Goal: Transaction & Acquisition: Purchase product/service

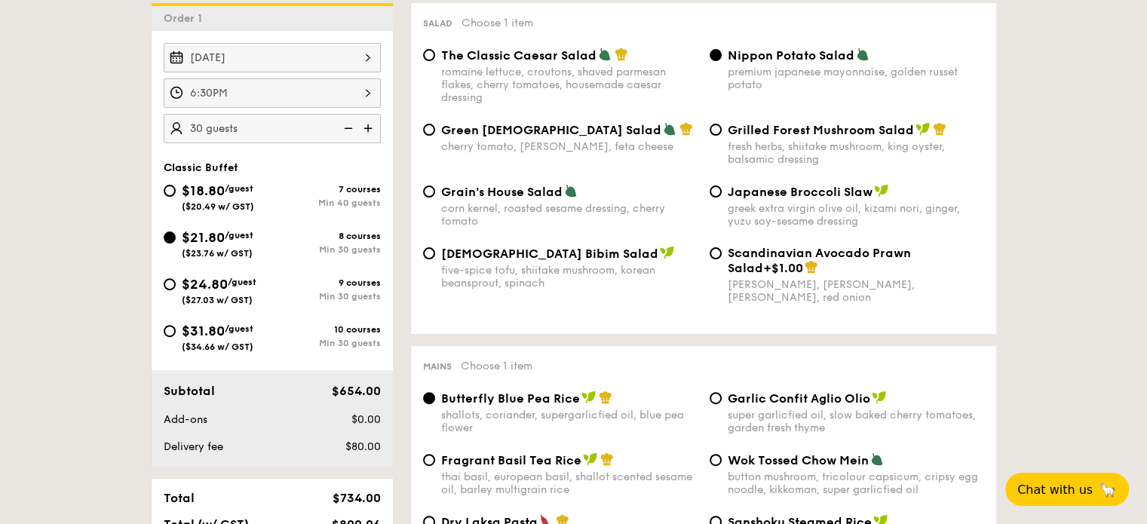
click at [336, 129] on img at bounding box center [347, 128] width 23 height 29
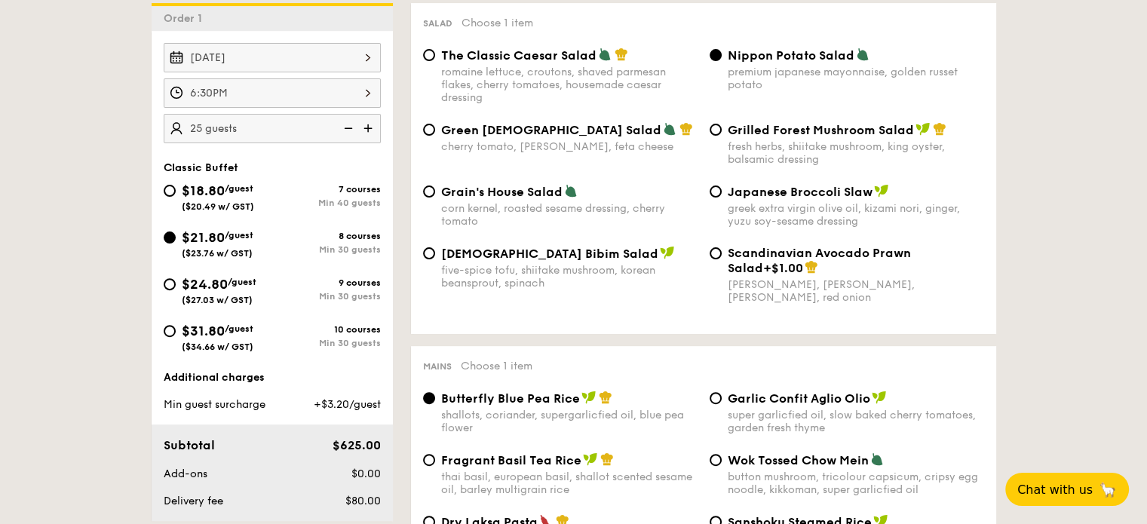
click at [340, 128] on img at bounding box center [347, 128] width 23 height 29
click at [365, 123] on img at bounding box center [369, 128] width 23 height 29
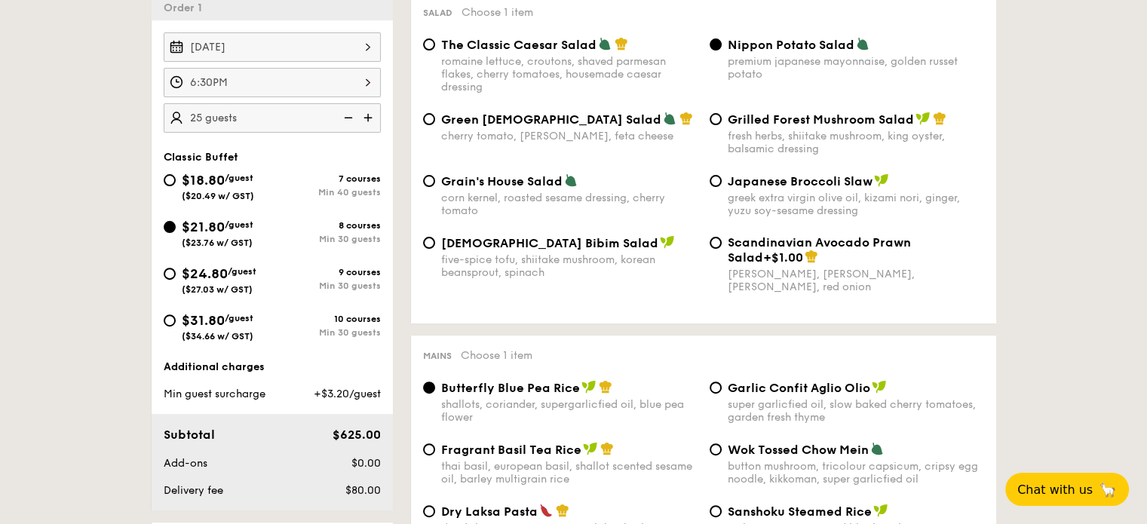
scroll to position [528, 0]
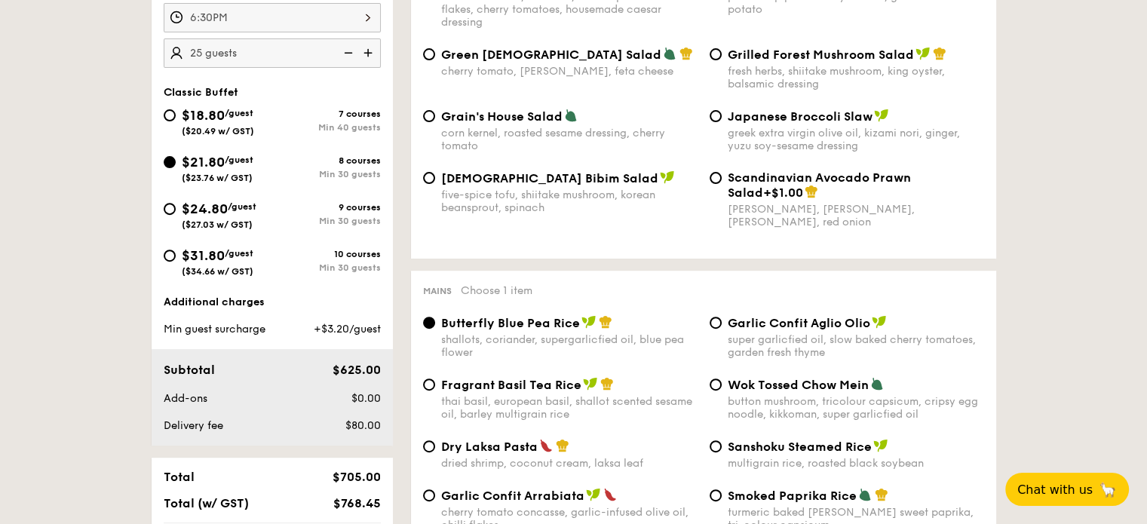
click at [368, 51] on img at bounding box center [369, 52] width 23 height 29
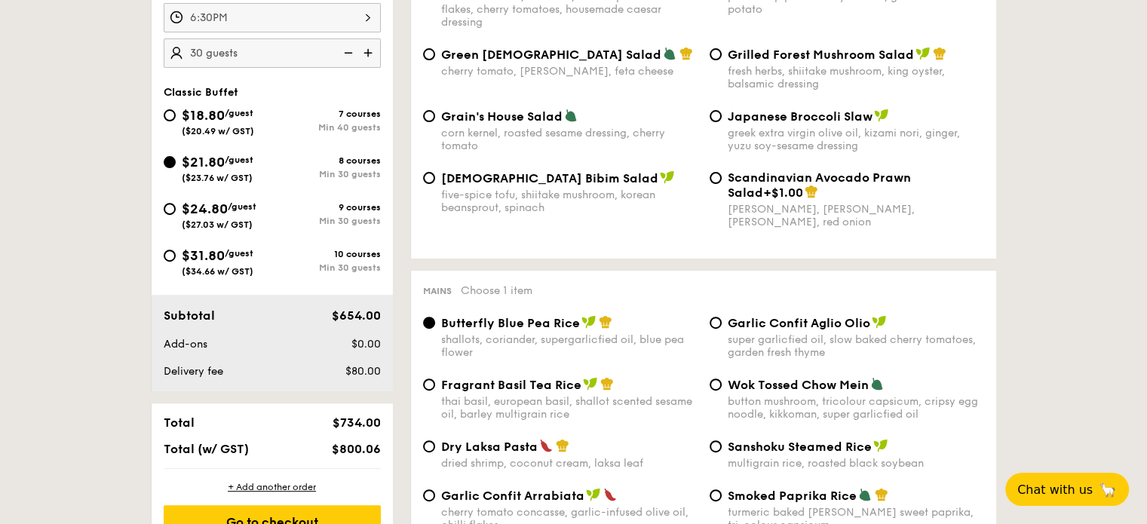
click at [343, 54] on img at bounding box center [347, 52] width 23 height 29
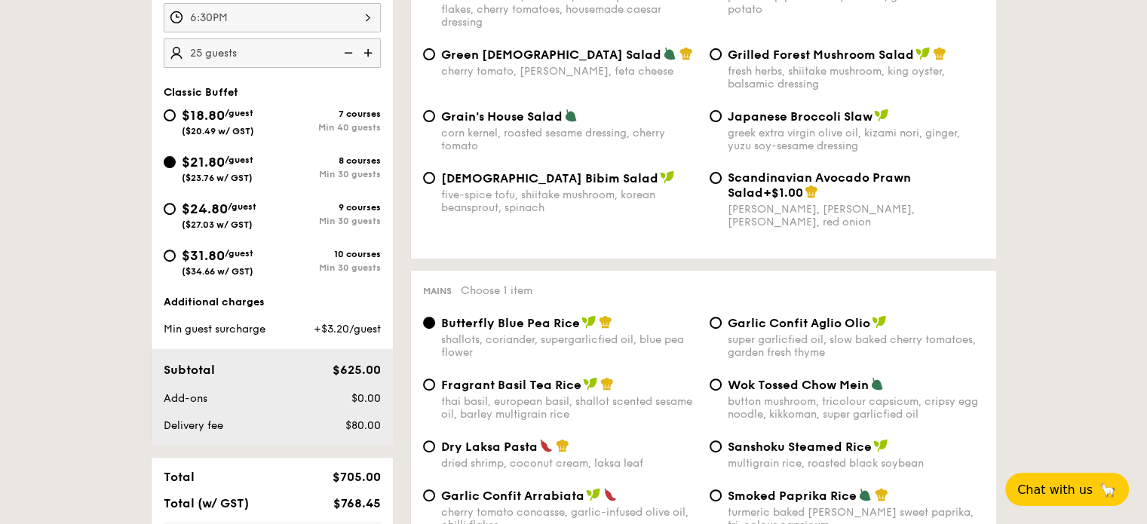
click at [343, 54] on img at bounding box center [347, 52] width 23 height 29
click at [365, 54] on img at bounding box center [369, 52] width 23 height 29
type input "25 guests"
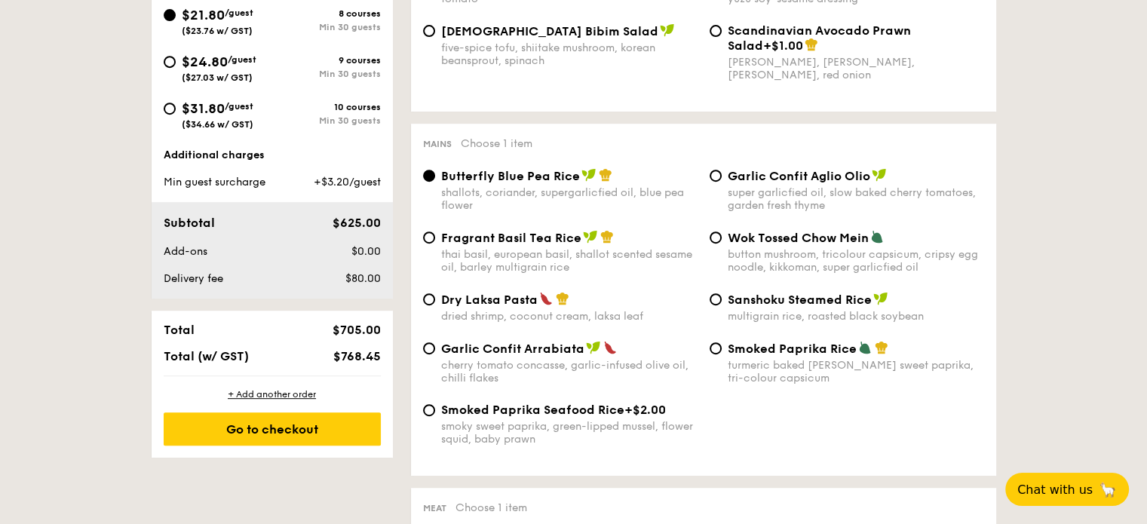
scroll to position [679, 0]
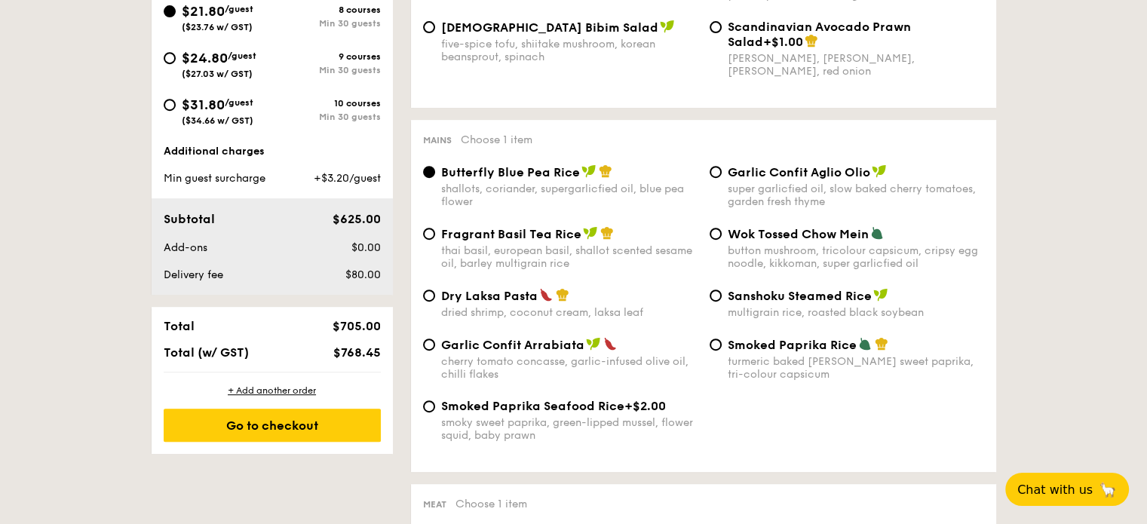
click at [458, 303] on span "Dry Laksa Pasta" at bounding box center [489, 296] width 97 height 14
click at [435, 302] on input "Dry Laksa Pasta dried shrimp, coconut cream, laksa leaf" at bounding box center [429, 296] width 12 height 12
radio input "true"
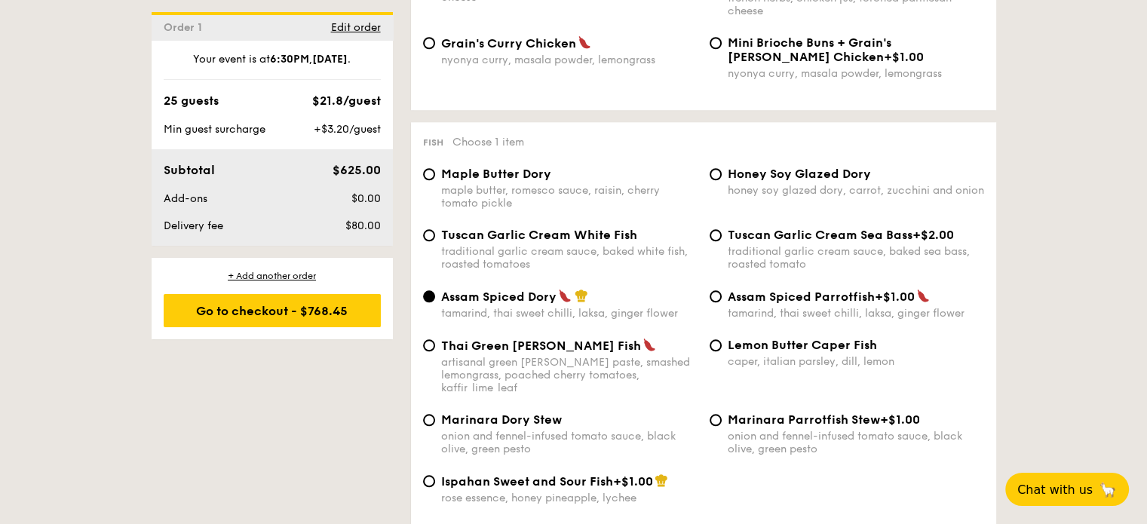
scroll to position [1509, 0]
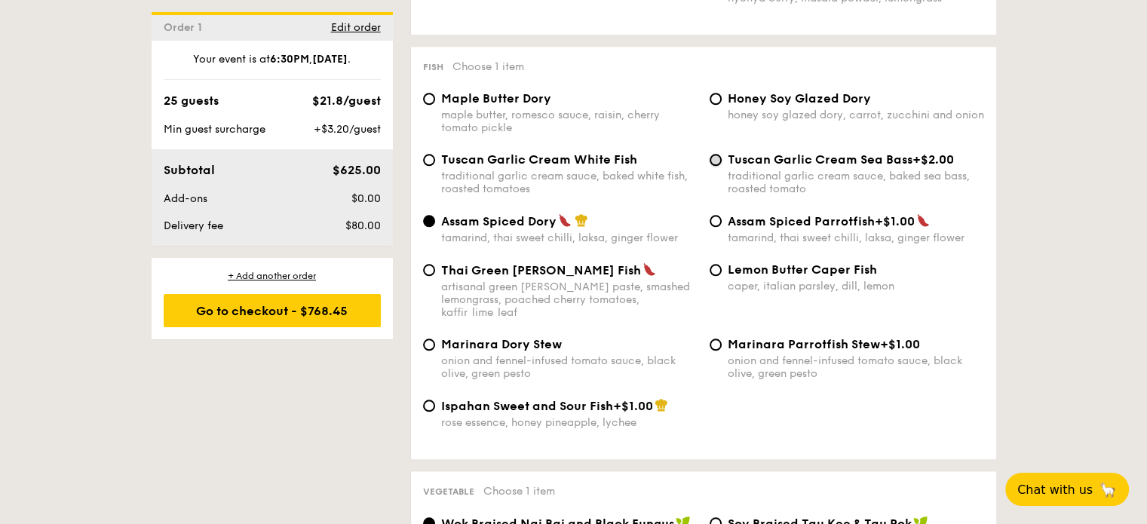
click at [714, 166] on input "Tuscan Garlic Cream Sea Bass +$2.00 traditional garlic cream sauce, baked sea b…" at bounding box center [716, 160] width 12 height 12
radio input "true"
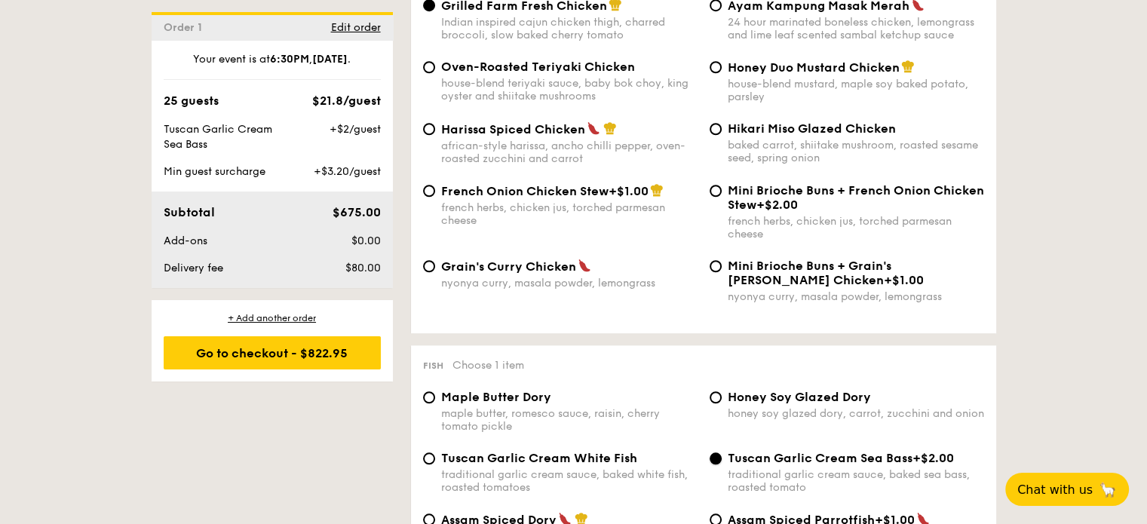
scroll to position [1207, 0]
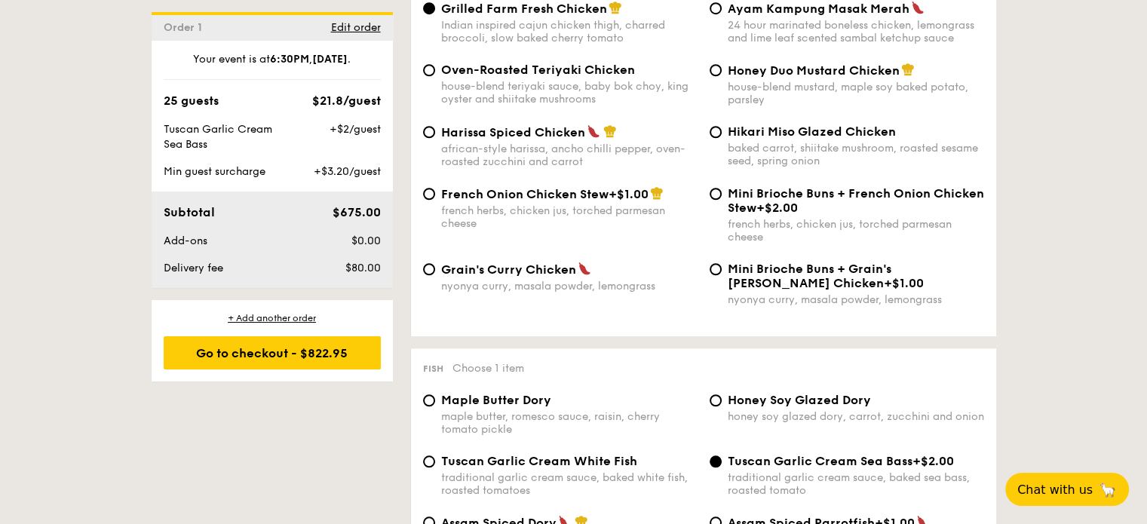
click at [736, 135] on span "Hikari Miso Glazed Chicken" at bounding box center [812, 131] width 168 height 14
click at [722, 135] on input "Hikari Miso Glazed Chicken baked carrot, shiitake mushroom, roasted sesame seed…" at bounding box center [716, 132] width 12 height 12
radio input "true"
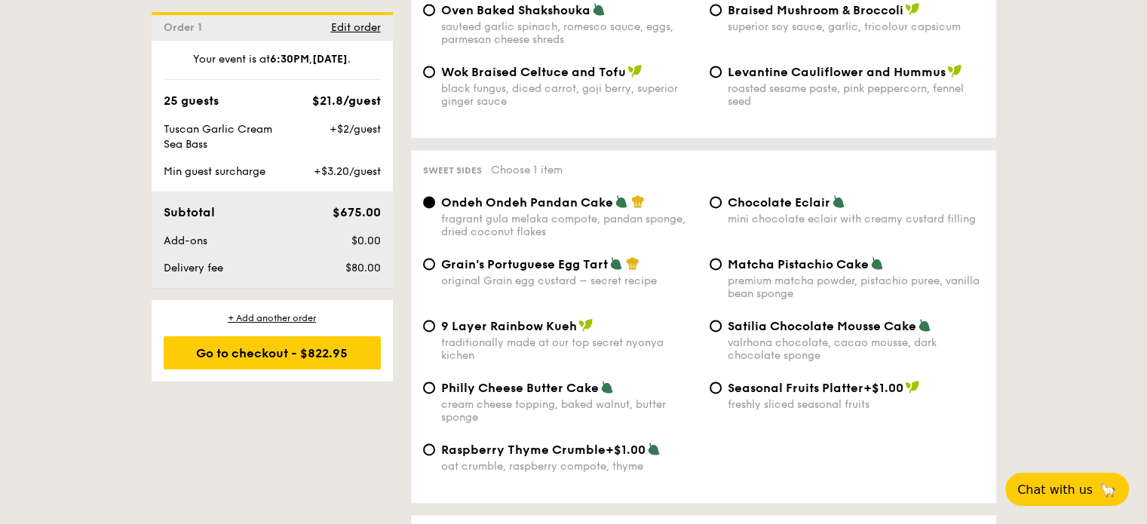
scroll to position [2188, 0]
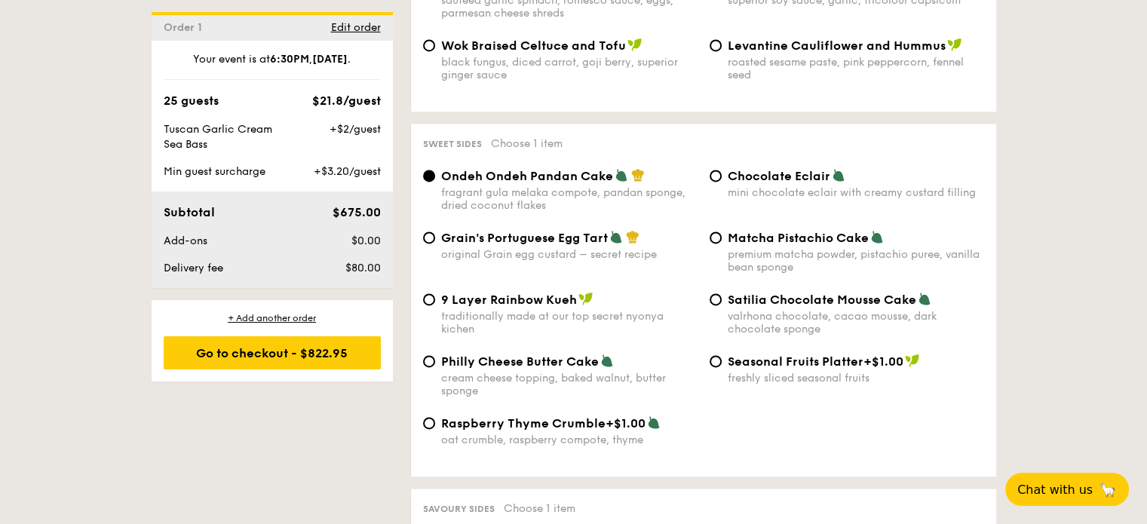
click at [542, 245] on span "Grain's Portuguese Egg Tart" at bounding box center [524, 238] width 167 height 14
click at [435, 244] on input "Grain's Portuguese Egg Tart original Grain egg custard – secret recipe" at bounding box center [429, 238] width 12 height 12
radio input "true"
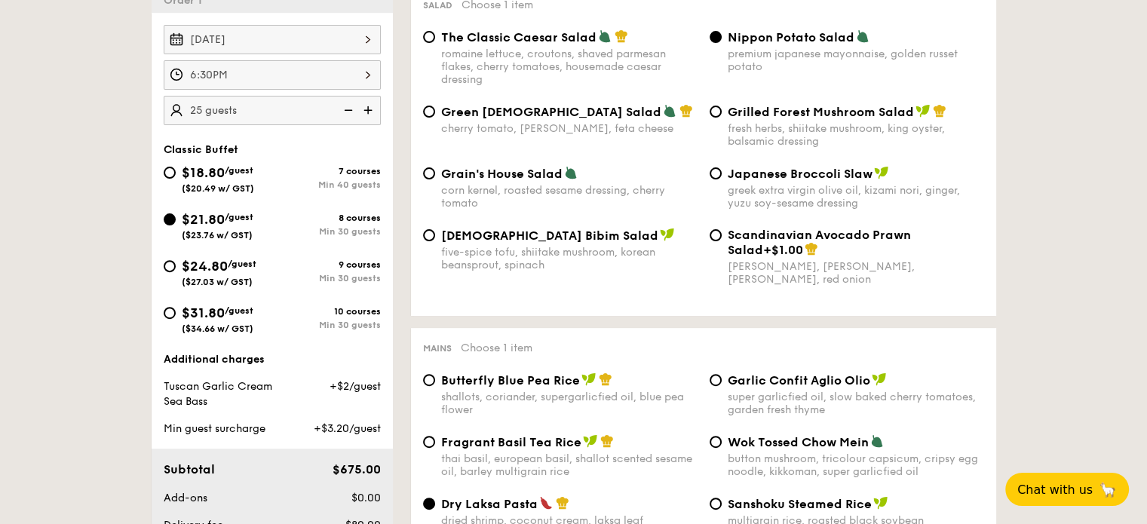
scroll to position [453, 0]
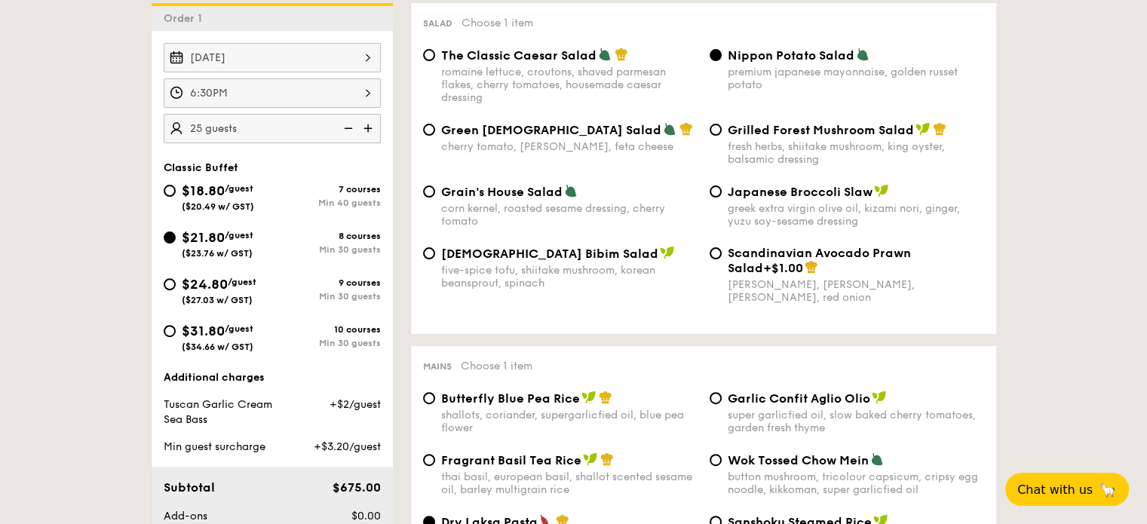
click at [283, 293] on div "Min 30 guests" at bounding box center [326, 296] width 109 height 11
click at [176, 290] on input "$24.80 /guest ($27.03 w/ GST) 9 courses Min 30 guests" at bounding box center [170, 284] width 12 height 12
radio input "true"
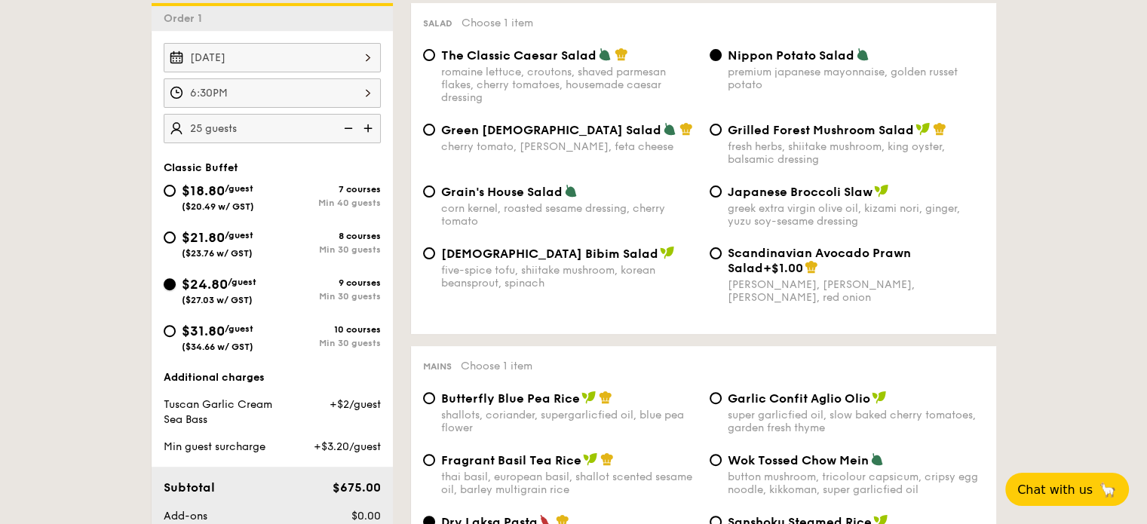
radio input "true"
radio input "false"
radio input "true"
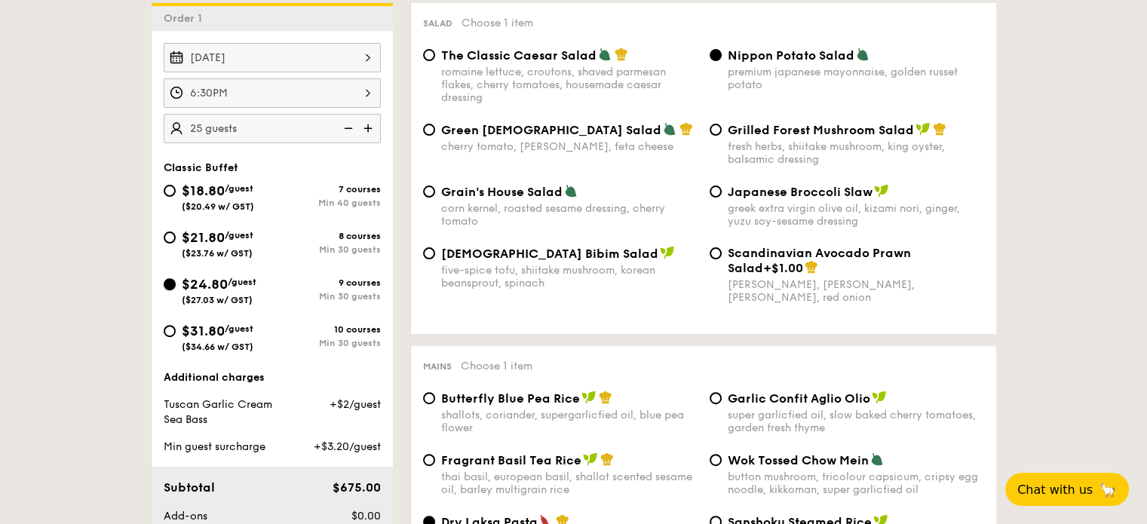
radio input "true"
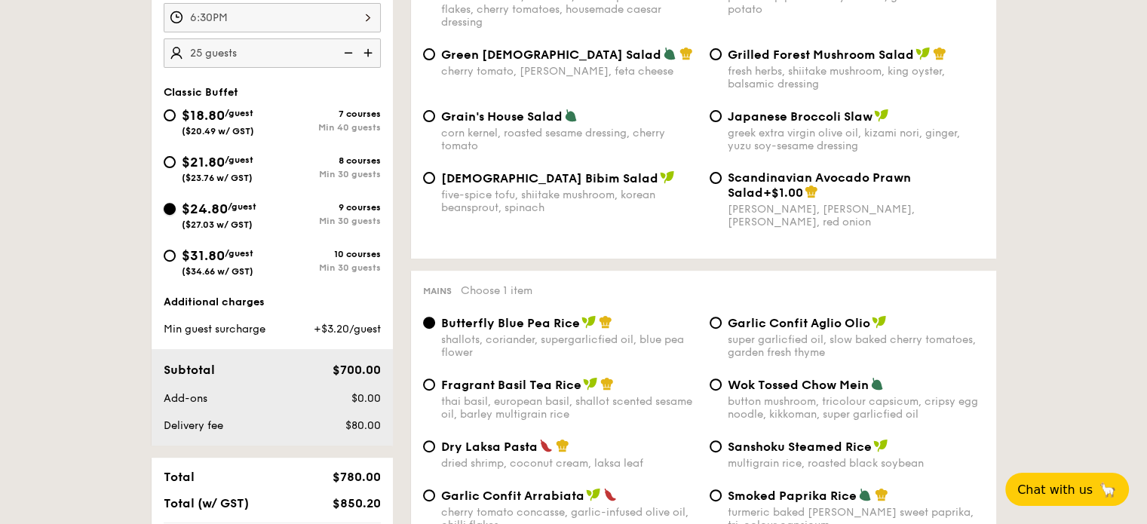
scroll to position [302, 0]
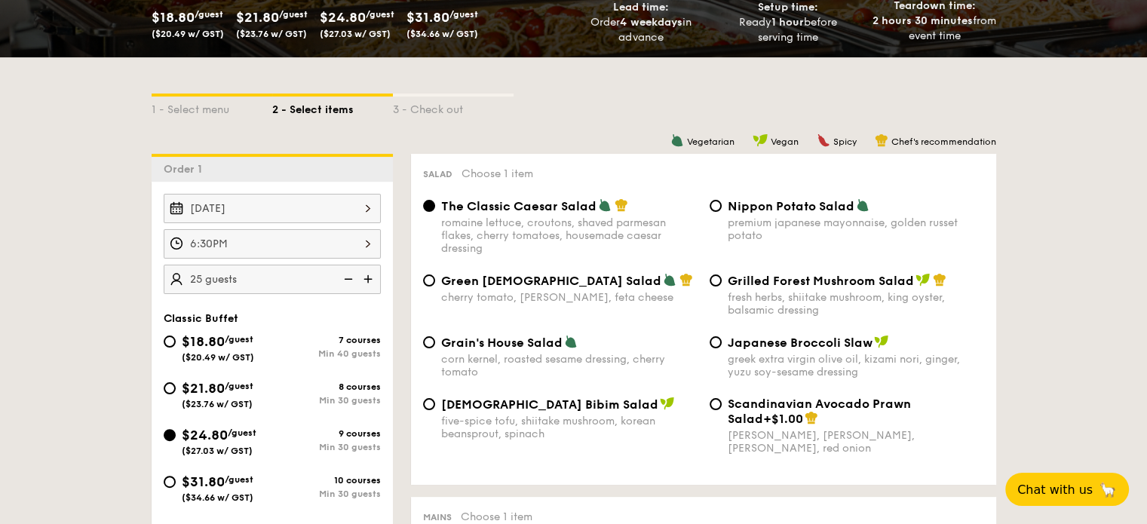
click at [837, 247] on div "The Classic Caesar Salad romaine lettuce, croutons, shaved parmesan flakes, che…" at bounding box center [703, 235] width 573 height 75
click at [833, 235] on div "premium japanese mayonnaise, golden russet potato" at bounding box center [856, 230] width 256 height 26
click at [722, 212] on input "Nippon Potato Salad premium japanese mayonnaise, golden russet potato" at bounding box center [716, 206] width 12 height 12
radio input "true"
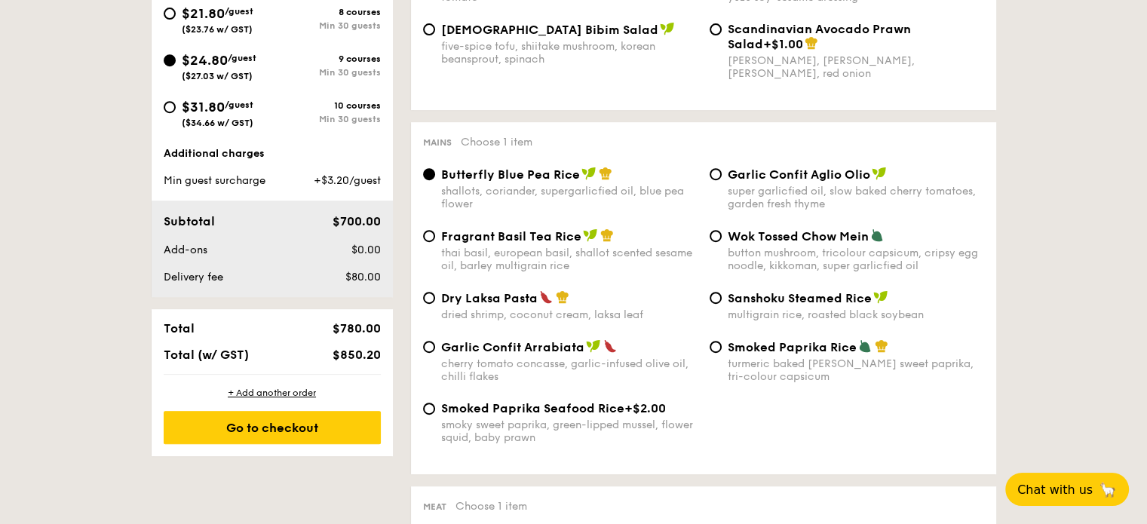
scroll to position [679, 0]
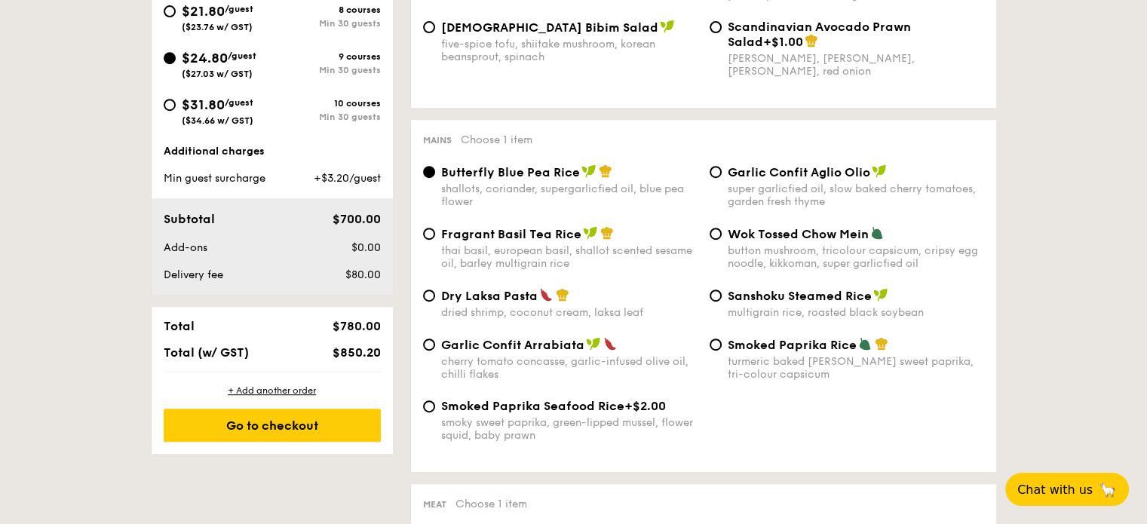
click at [512, 299] on span "Dry Laksa Pasta" at bounding box center [489, 296] width 97 height 14
click at [435, 299] on input "Dry Laksa Pasta dried shrimp, coconut cream, laksa leaf" at bounding box center [429, 296] width 12 height 12
radio input "true"
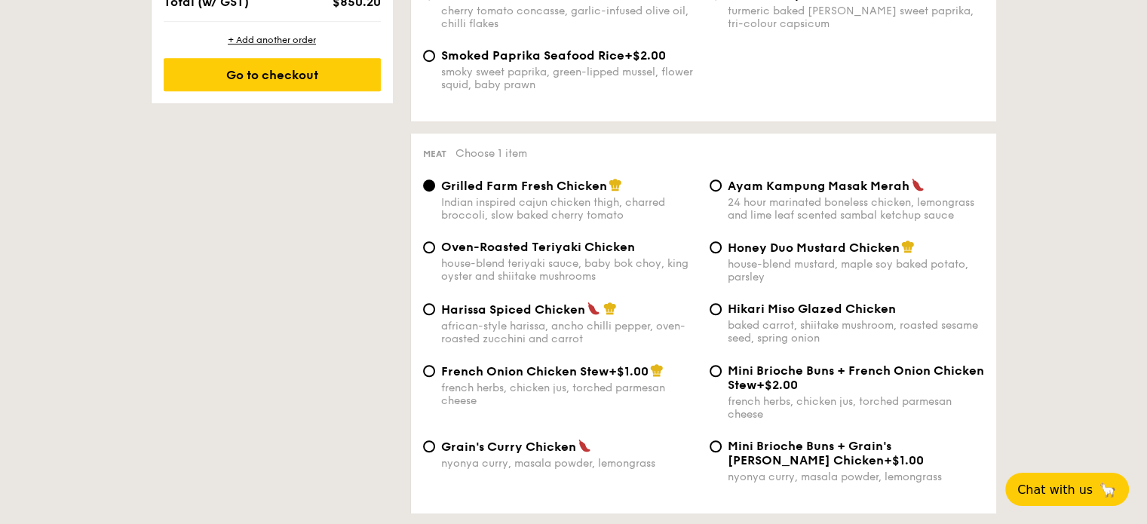
scroll to position [1056, 0]
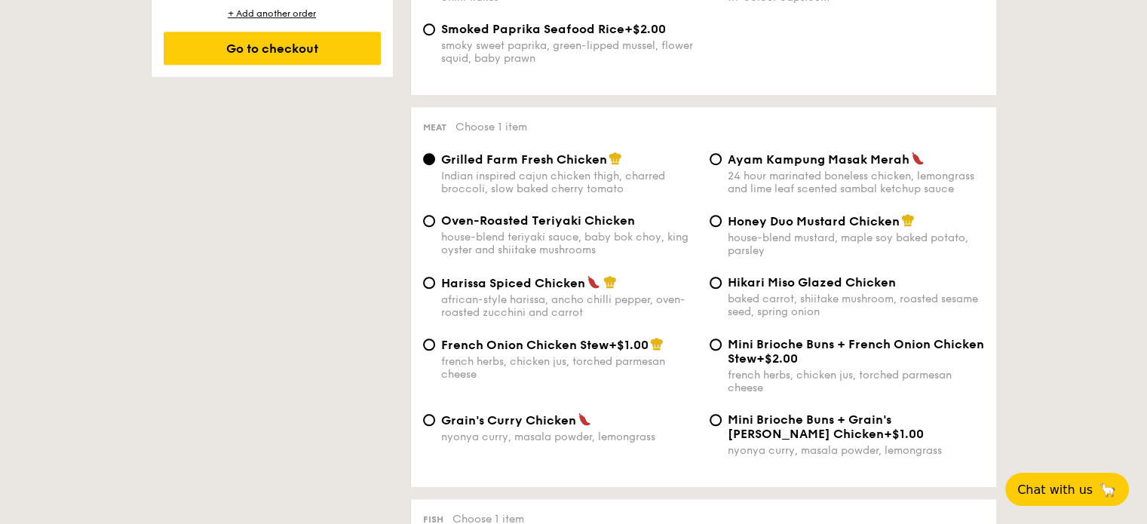
click at [511, 290] on span "Harissa Spiced Chicken" at bounding box center [513, 283] width 144 height 14
click at [435, 289] on input "Harissa Spiced Chicken african-style harissa, ancho chilli pepper, oven-roasted…" at bounding box center [429, 283] width 12 height 12
radio input "true"
click at [561, 167] on span "Grilled Farm Fresh Chicken" at bounding box center [524, 159] width 166 height 14
click at [435, 165] on input "Grilled Farm Fresh Chicken Indian inspired cajun chicken thigh, charred broccol…" at bounding box center [429, 159] width 12 height 12
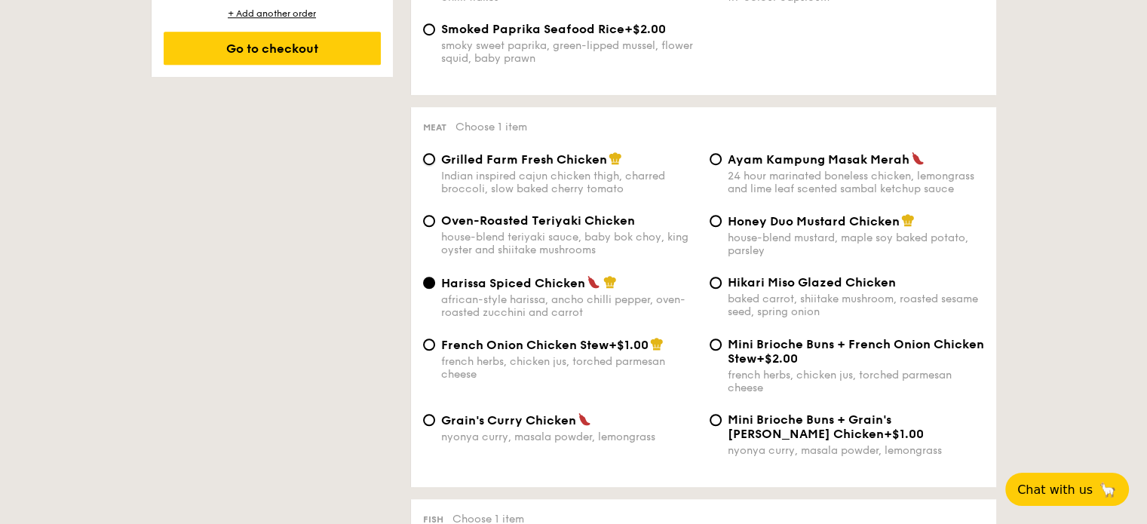
radio input "true"
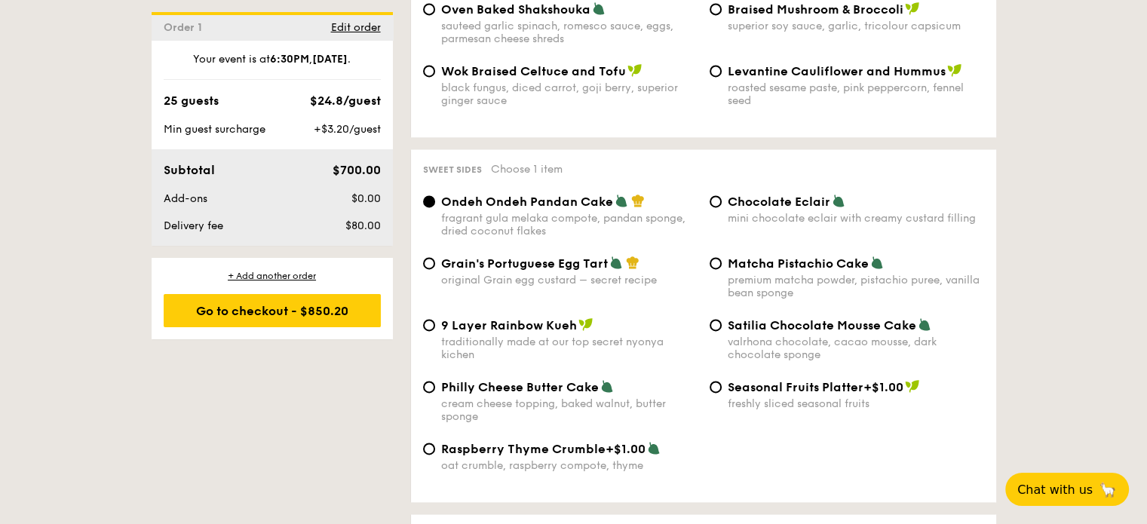
scroll to position [2188, 0]
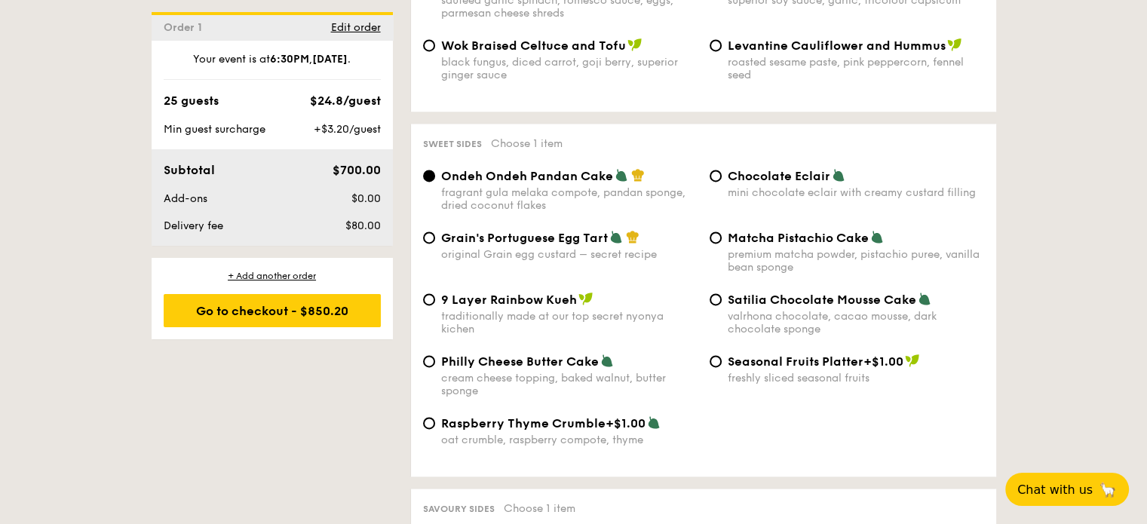
click at [561, 261] on div "original Grain egg custard – secret recipe" at bounding box center [569, 254] width 256 height 13
click at [435, 244] on input "Grain's Portuguese Egg Tart original Grain egg custard – secret recipe" at bounding box center [429, 238] width 12 height 12
radio input "true"
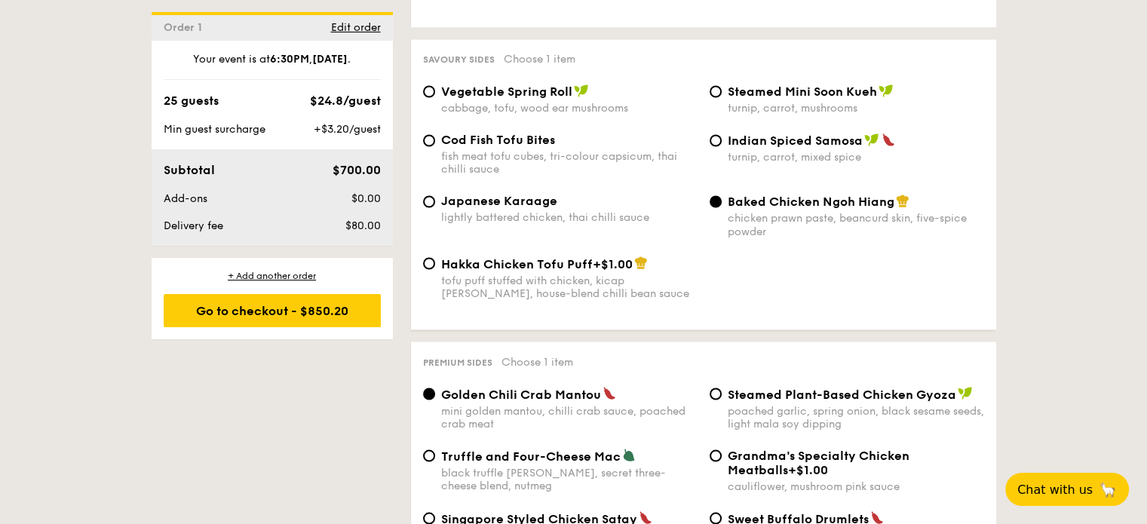
scroll to position [2640, 0]
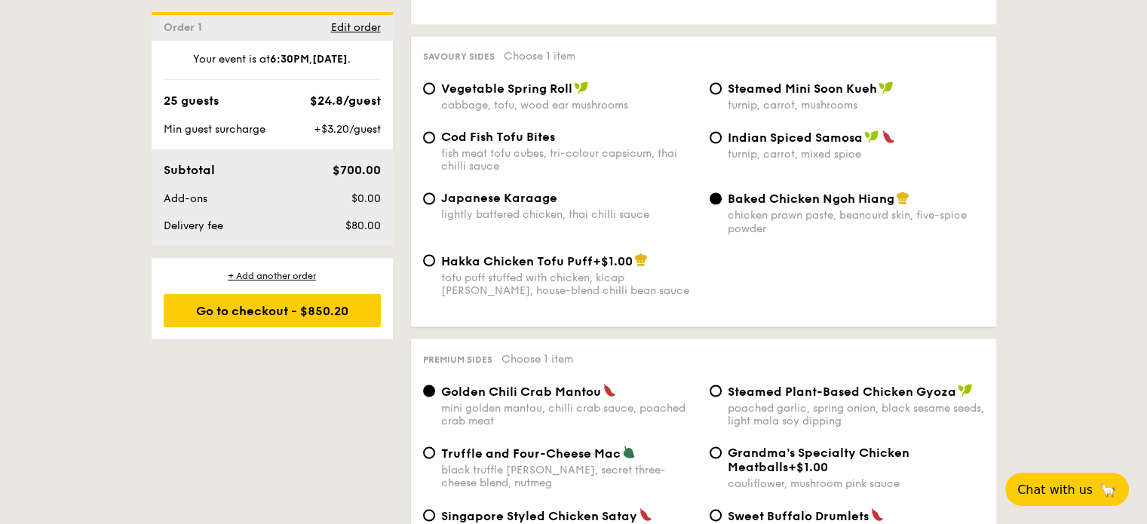
click at [822, 111] on div "Steamed Mini Soon Kueh turnip, carrot, mushrooms" at bounding box center [856, 96] width 256 height 31
click at [722, 94] on input "Steamed Mini Soon Kueh turnip, carrot, mushrooms" at bounding box center [716, 88] width 12 height 12
radio input "true"
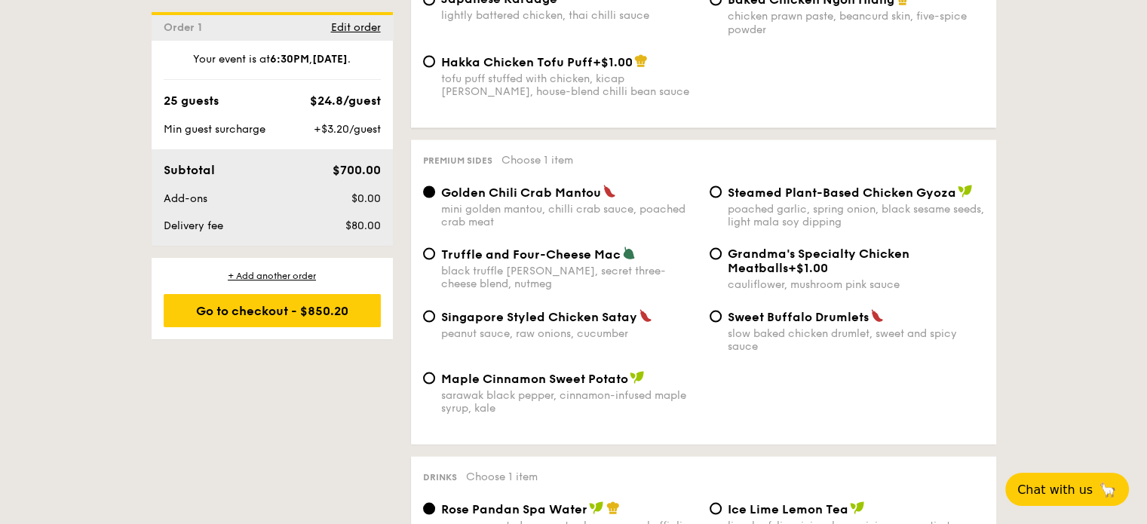
scroll to position [2867, 0]
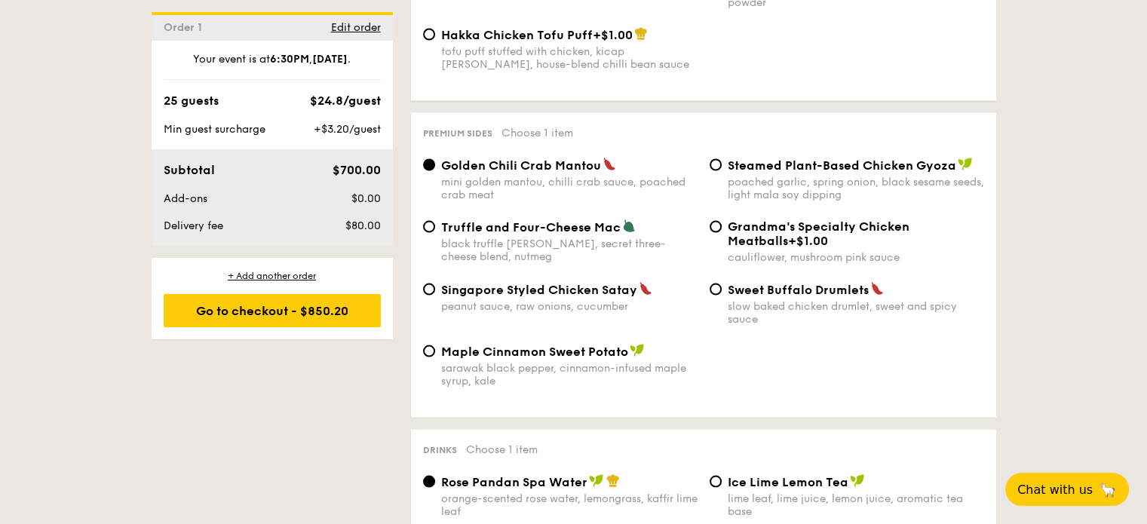
click at [496, 256] on div "black truffle [PERSON_NAME], secret three-cheese blend, nutmeg" at bounding box center [569, 250] width 256 height 26
click at [435, 232] on input "Truffle and Four-Cheese Mac black truffle [PERSON_NAME], secret three-cheese bl…" at bounding box center [429, 226] width 12 height 12
radio input "true"
click at [534, 281] on div "Truffle and Four-Cheese Mac black truffle [PERSON_NAME], secret three-cheese bl…" at bounding box center [703, 250] width 573 height 63
click at [533, 296] on span "Singapore Styled Chicken Satay" at bounding box center [539, 289] width 196 height 14
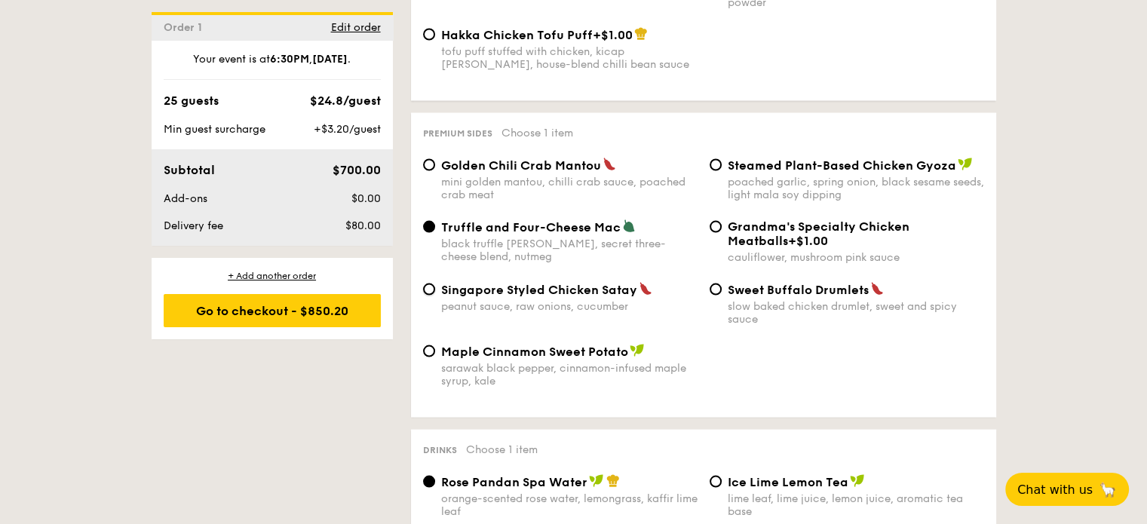
click at [435, 295] on input "Singapore Styled Chicken Satay peanut sauce, raw onions, cucumber" at bounding box center [429, 289] width 12 height 12
radio input "true"
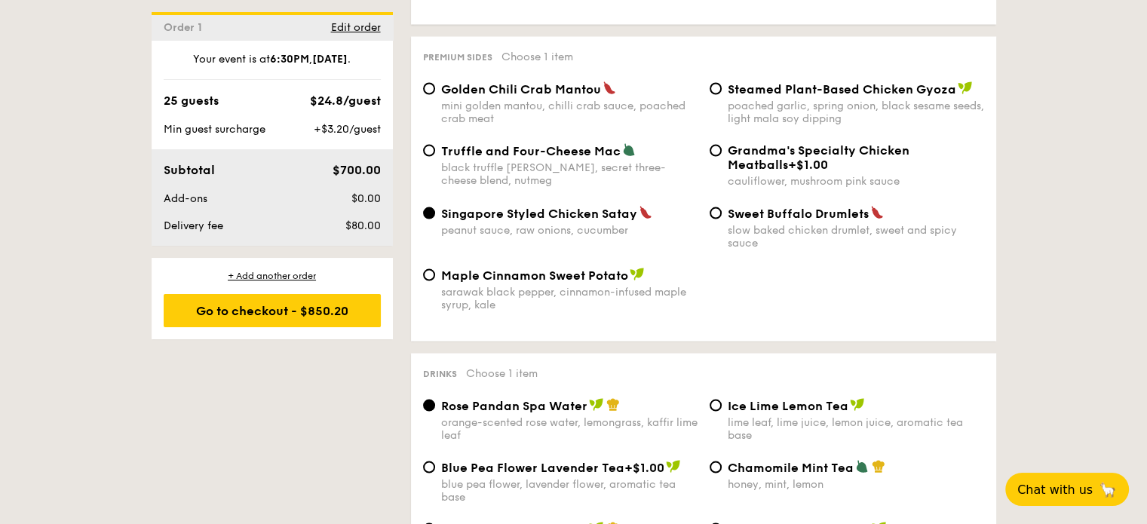
scroll to position [3168, 0]
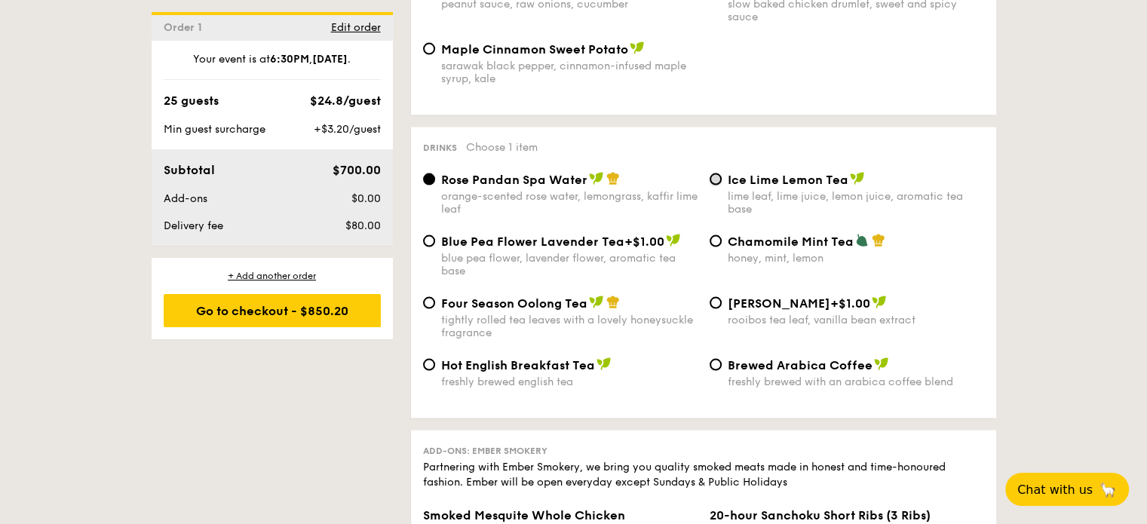
click at [712, 186] on input "Ice Lime Lemon Tea lime leaf, lime juice, lemon juice, aromatic tea base" at bounding box center [716, 180] width 12 height 12
radio input "true"
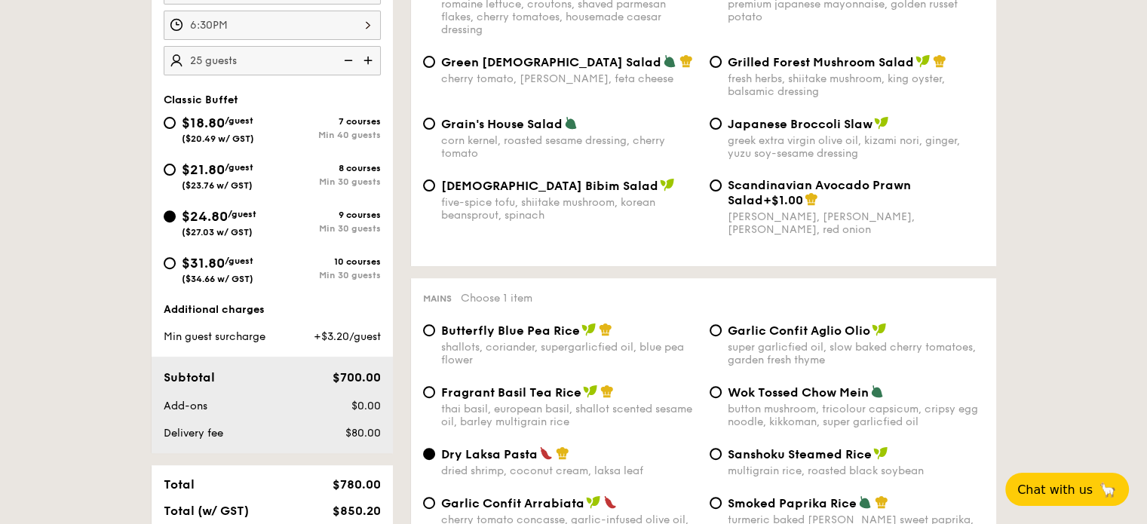
scroll to position [377, 0]
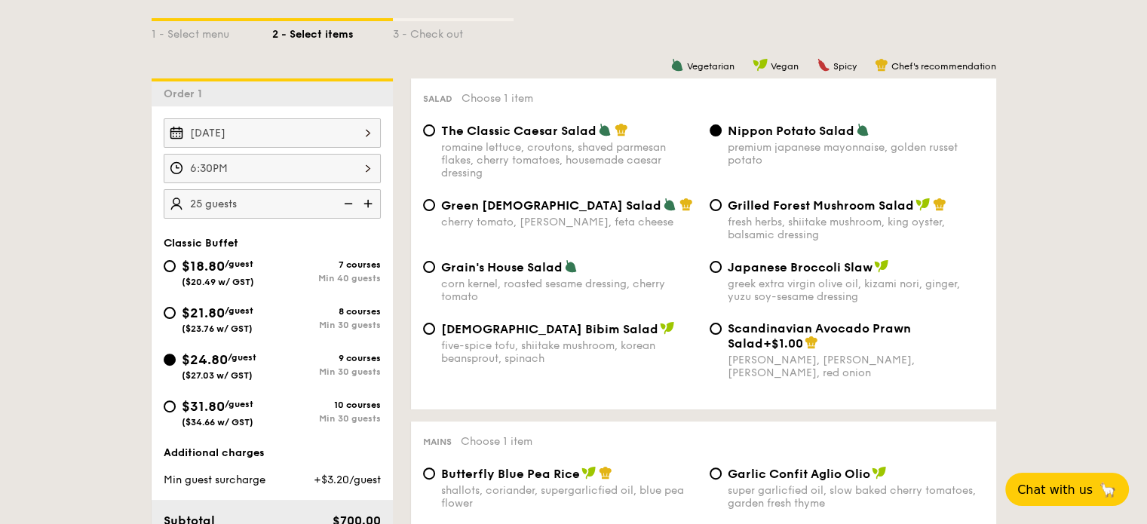
click at [368, 198] on img at bounding box center [369, 203] width 23 height 29
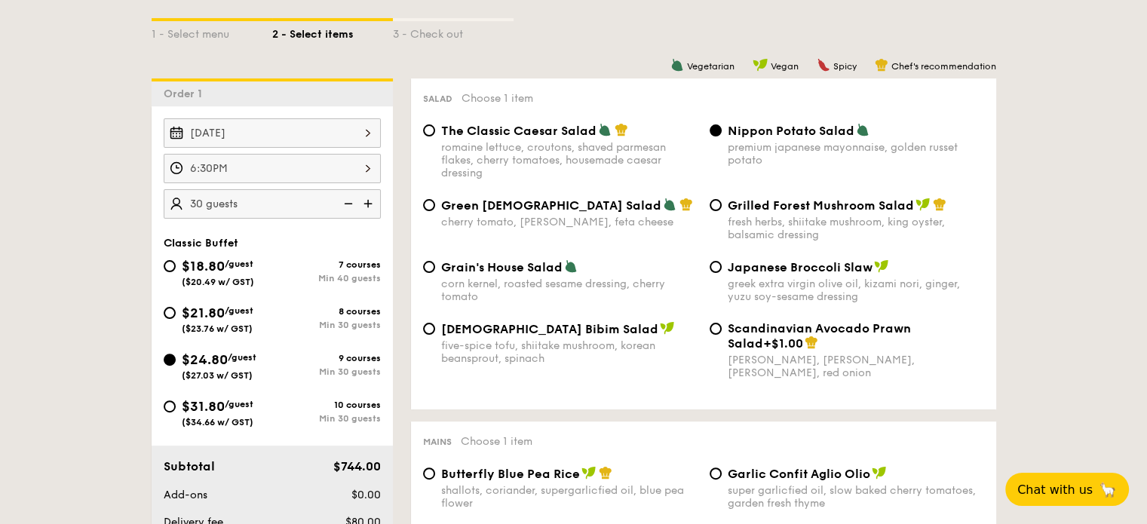
click at [353, 201] on img at bounding box center [347, 203] width 23 height 29
type input "25 guests"
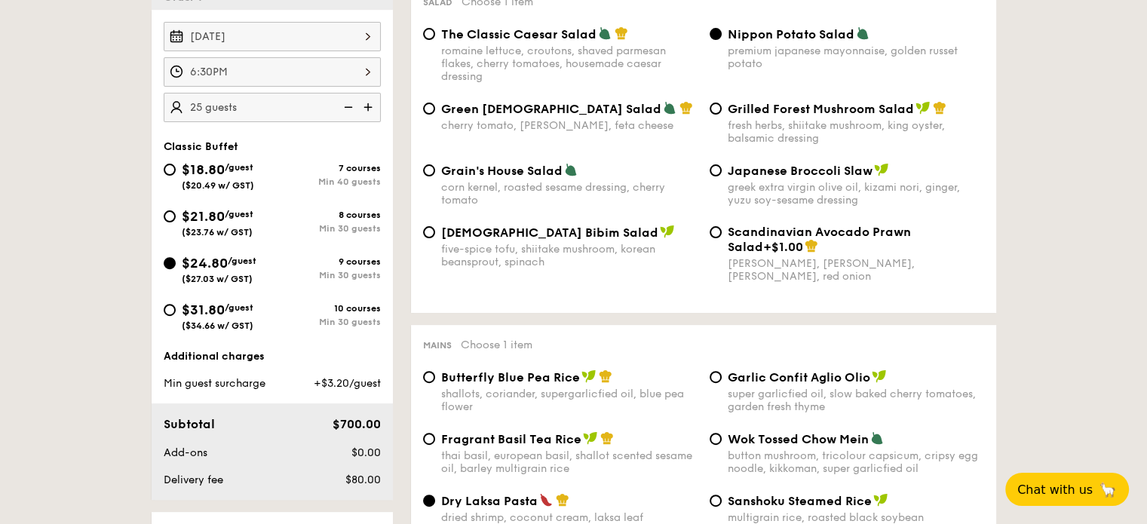
scroll to position [679, 0]
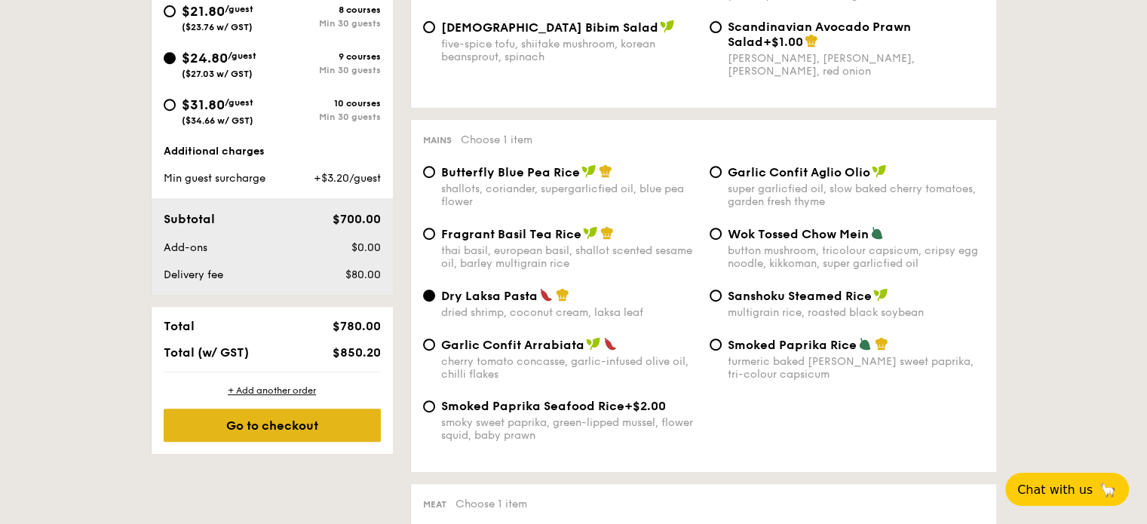
click at [260, 421] on div "Go to checkout" at bounding box center [272, 425] width 217 height 33
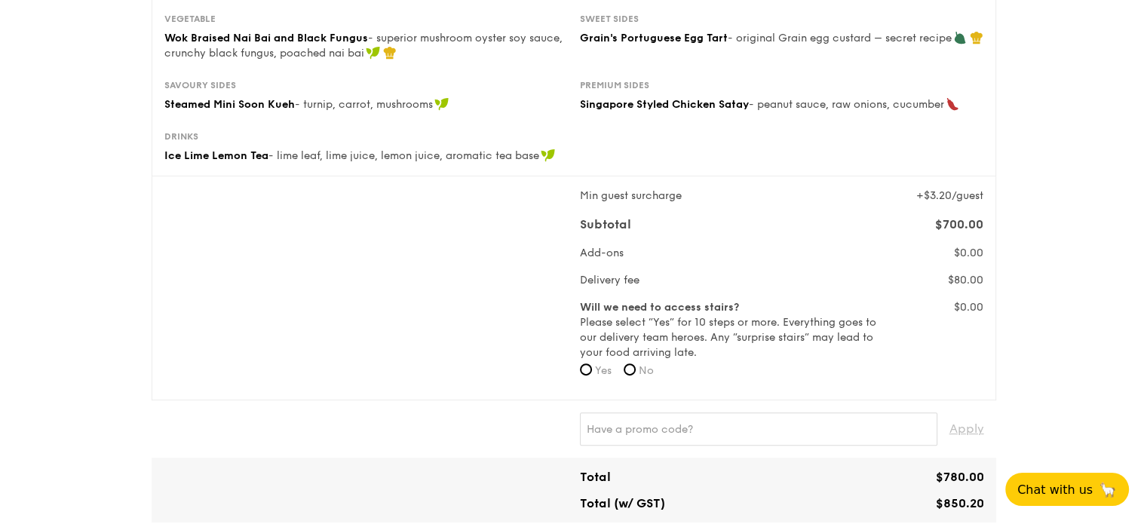
scroll to position [377, 0]
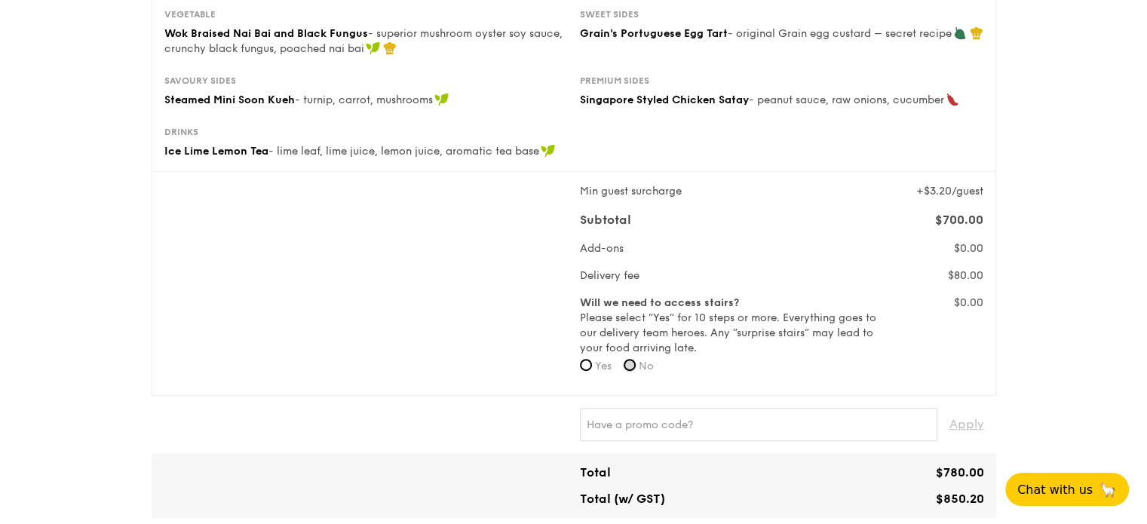
click at [636, 371] on input "No" at bounding box center [630, 365] width 12 height 12
radio input "true"
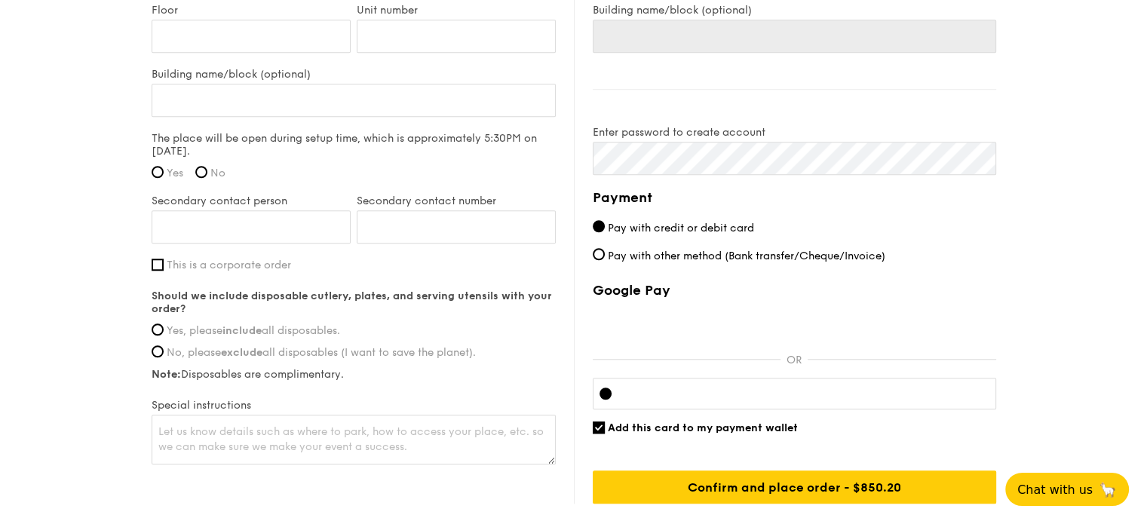
scroll to position [1316, 0]
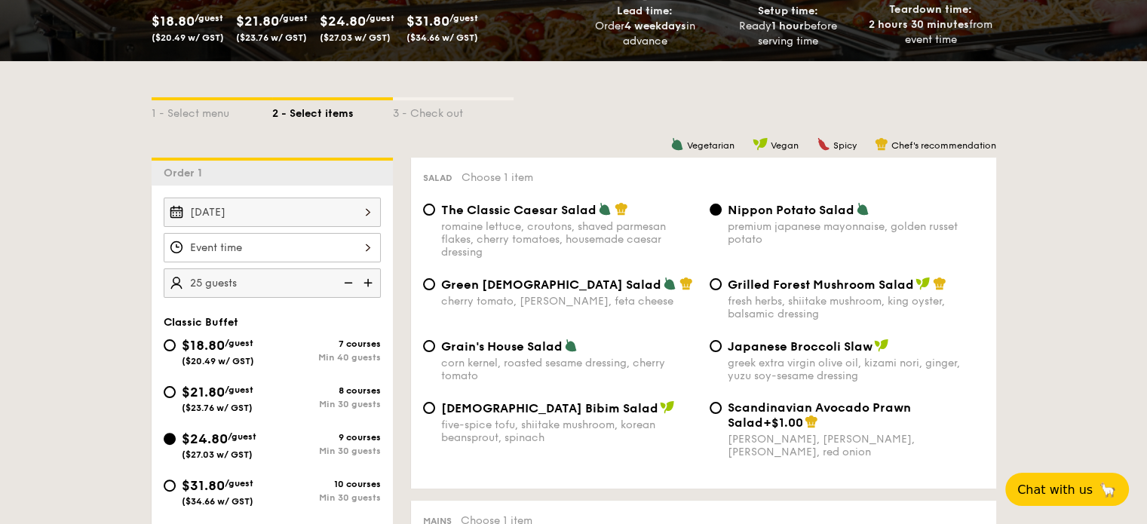
scroll to position [301, 0]
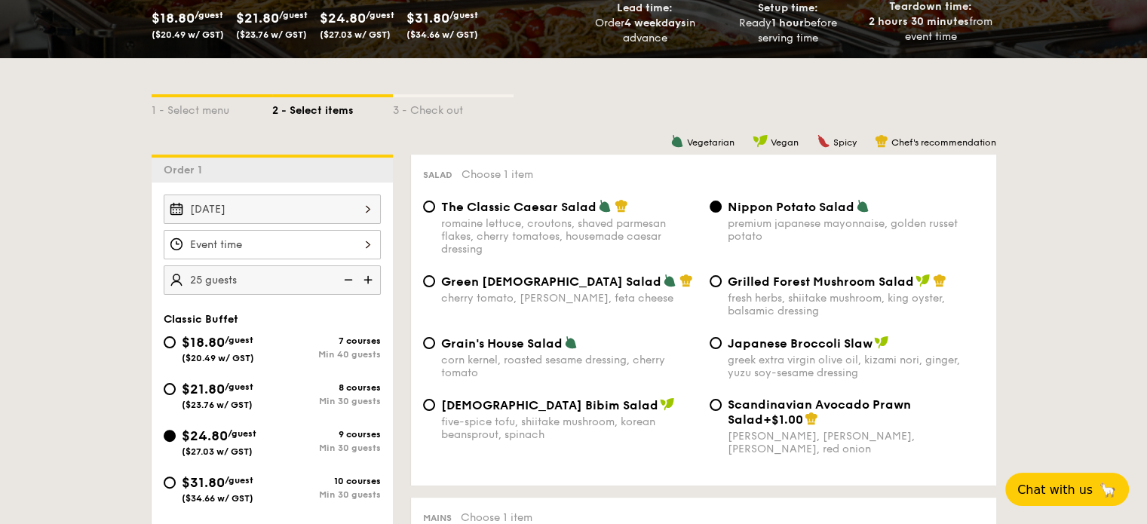
click at [339, 242] on div at bounding box center [272, 244] width 217 height 29
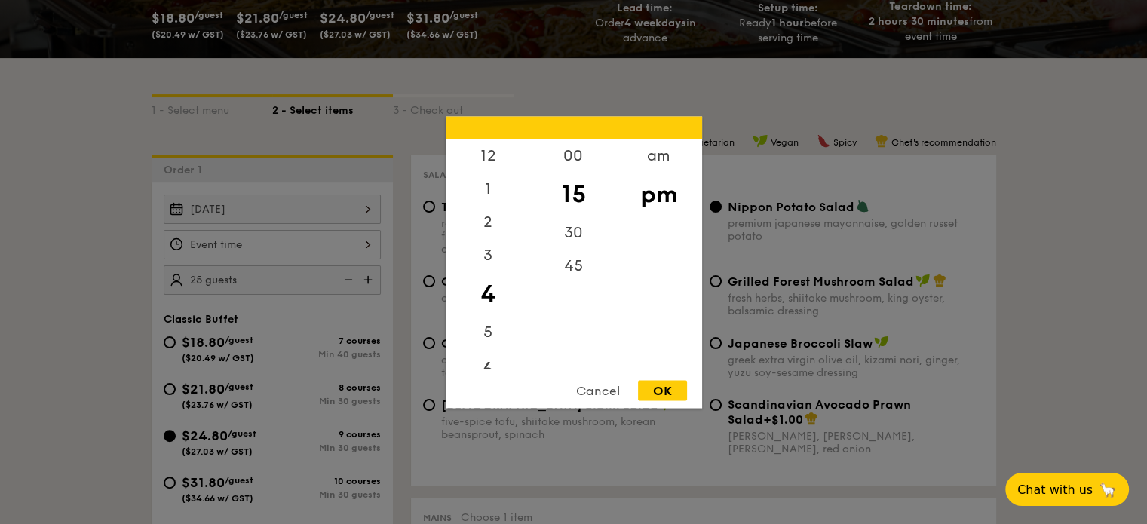
click at [487, 364] on div "6" at bounding box center [488, 371] width 85 height 44
click at [561, 260] on div "45" at bounding box center [573, 271] width 85 height 44
click at [660, 392] on div "OK" at bounding box center [662, 390] width 49 height 20
type input "6:45PM"
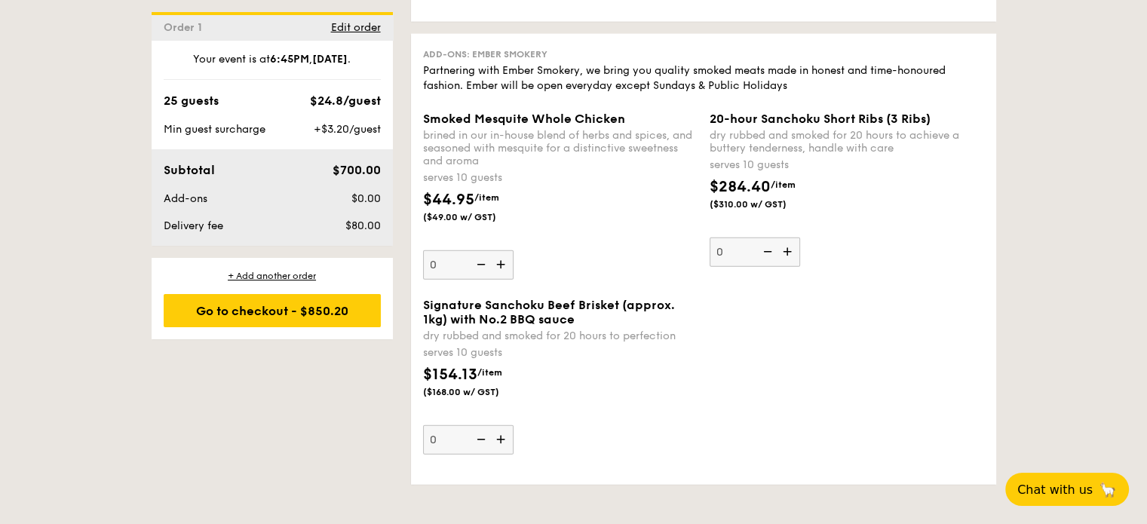
scroll to position [3696, 0]
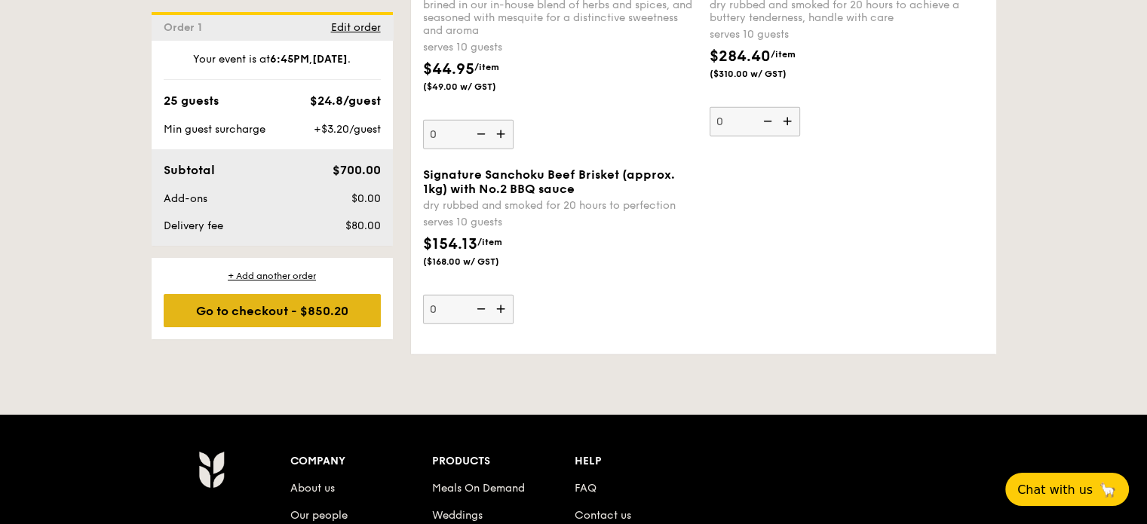
click at [324, 309] on div "Go to checkout - $850.20" at bounding box center [272, 310] width 217 height 33
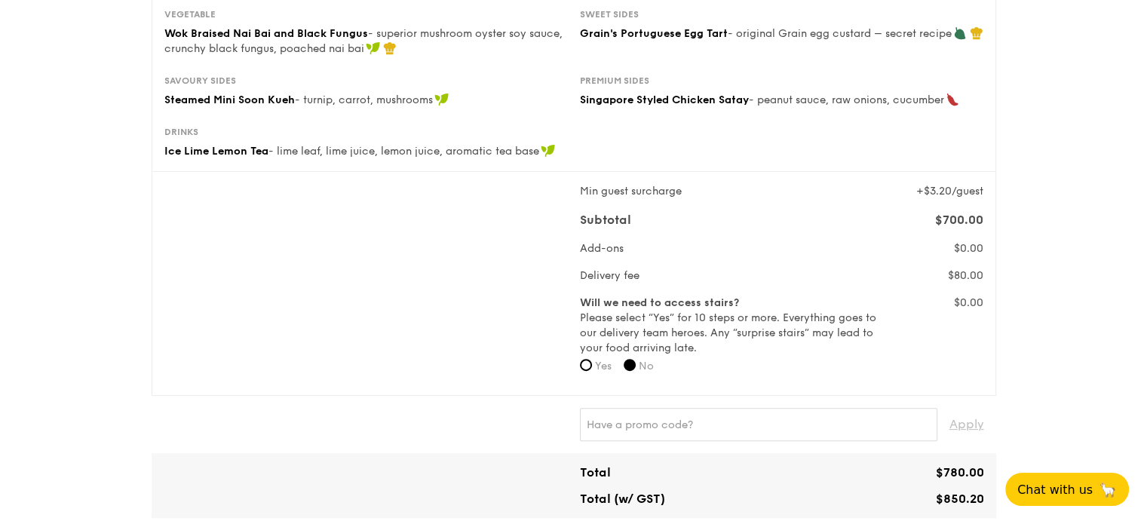
scroll to position [75, 0]
